Goal: Check status

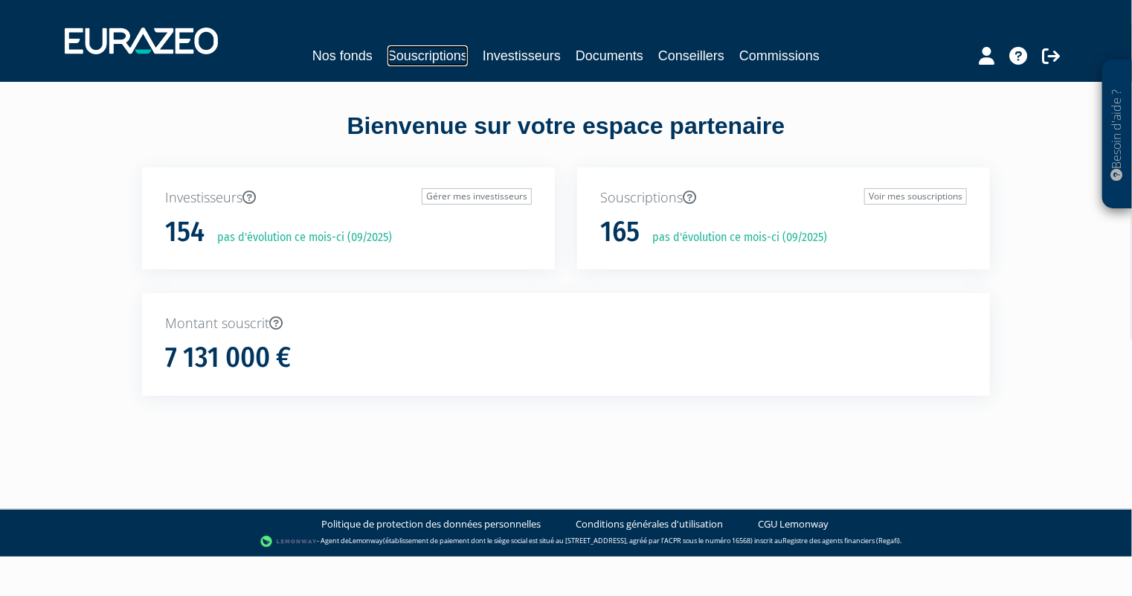
click at [423, 53] on link "Souscriptions" at bounding box center [427, 55] width 80 height 21
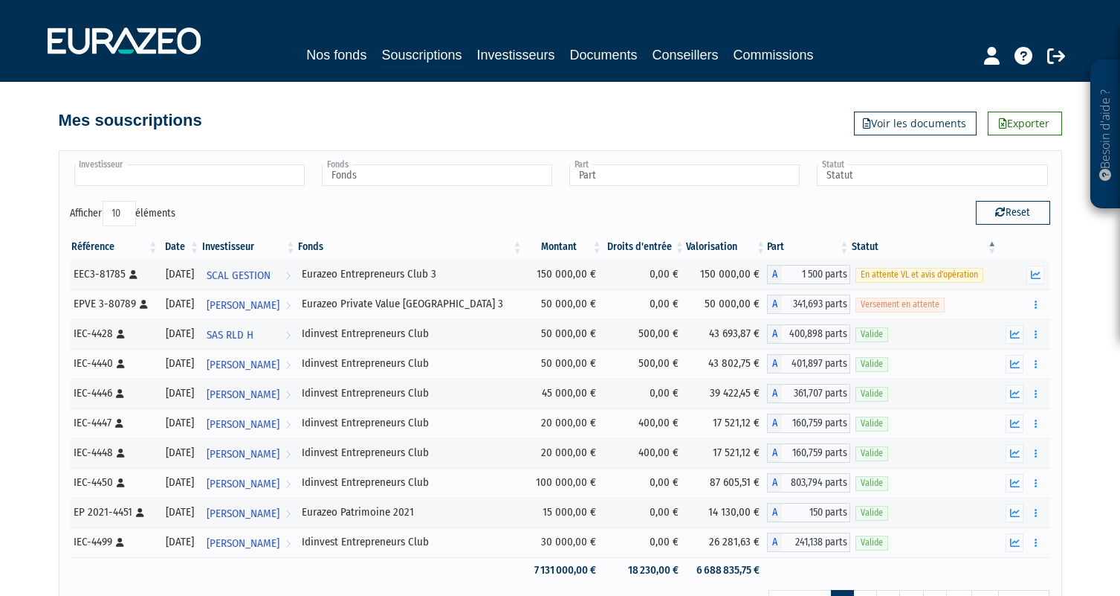
click at [185, 177] on input "text" at bounding box center [189, 175] width 230 height 22
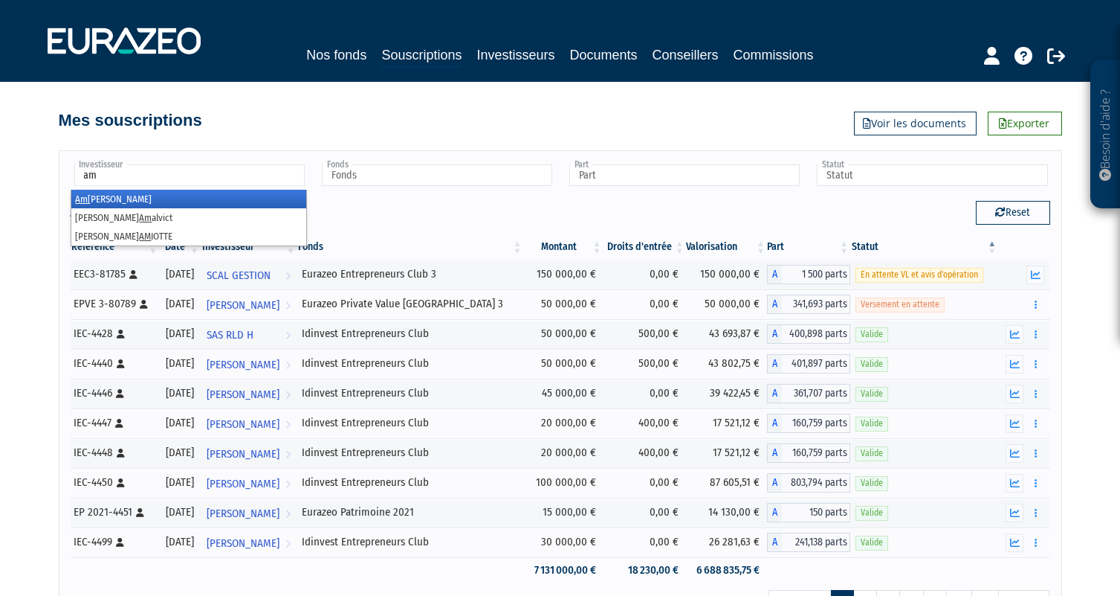
type input "a"
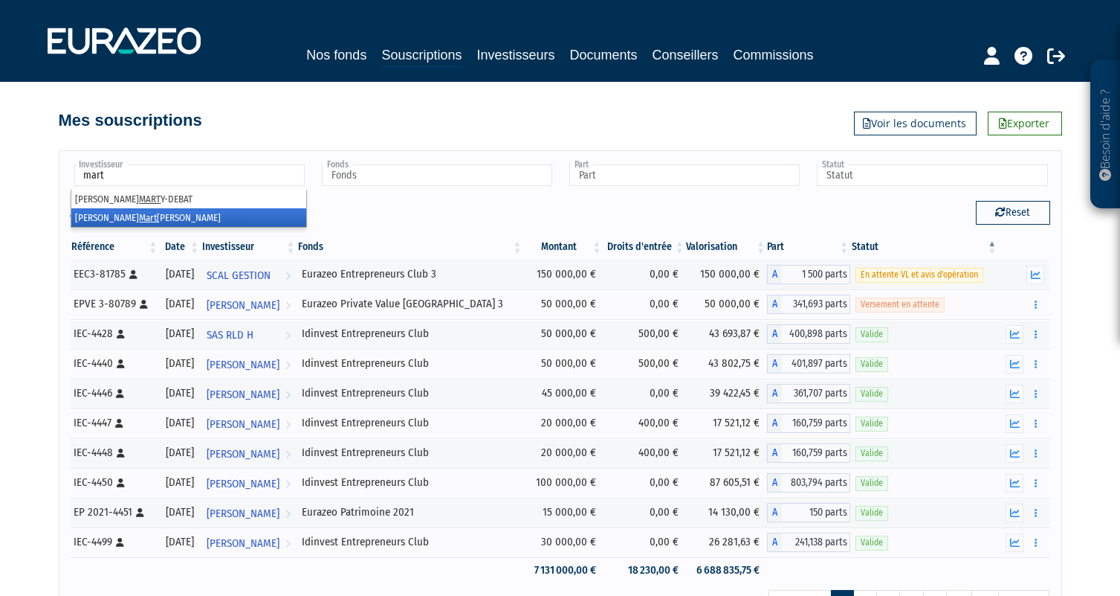
type input "mart"
click at [147, 213] on li "[PERSON_NAME]" at bounding box center [188, 217] width 235 height 19
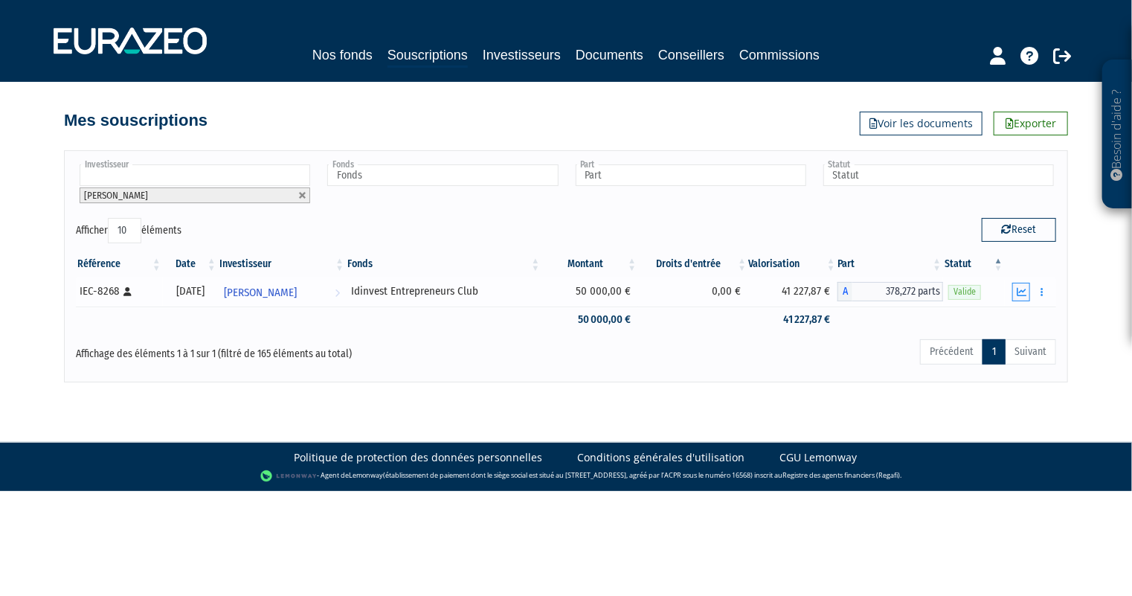
click at [1024, 287] on icon "button" at bounding box center [1021, 292] width 10 height 10
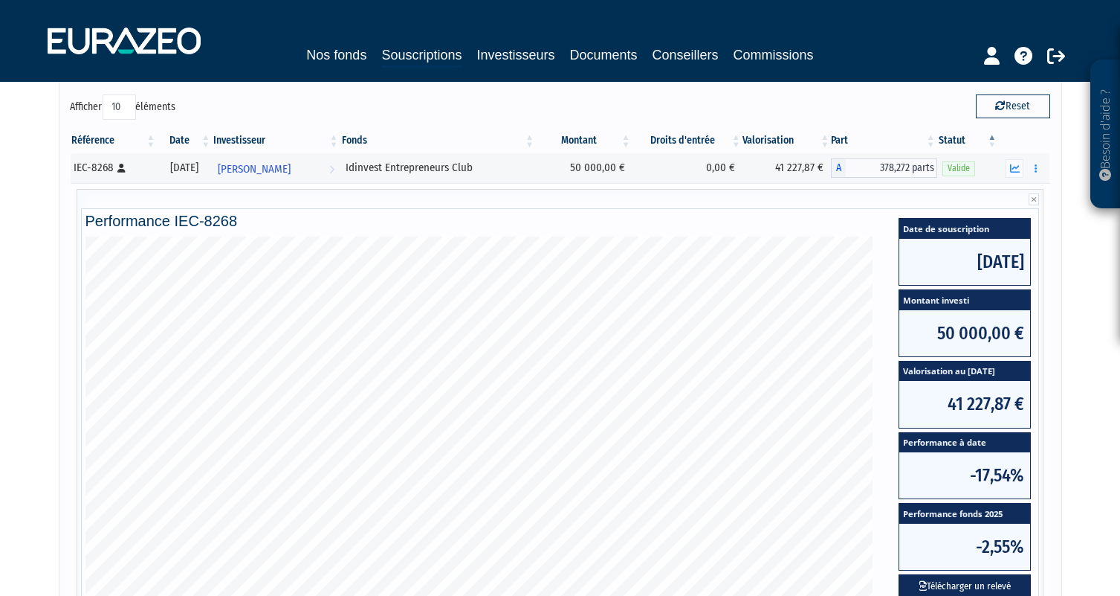
scroll to position [222, 0]
